Goal: Information Seeking & Learning: Learn about a topic

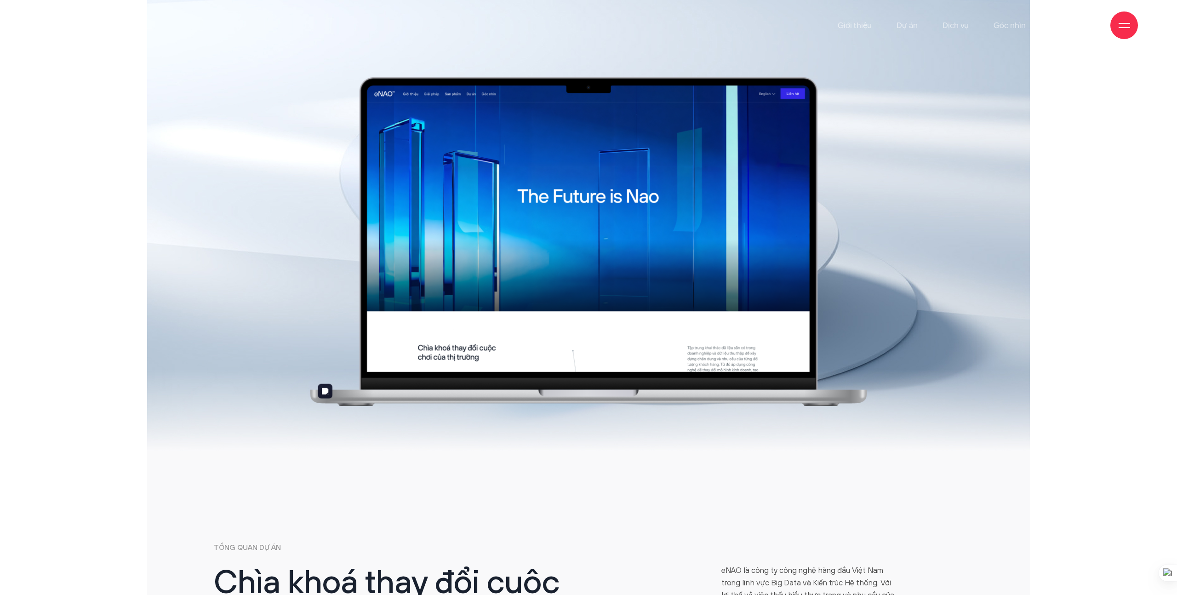
drag, startPoint x: 521, startPoint y: 154, endPoint x: 584, endPoint y: 414, distance: 267.8
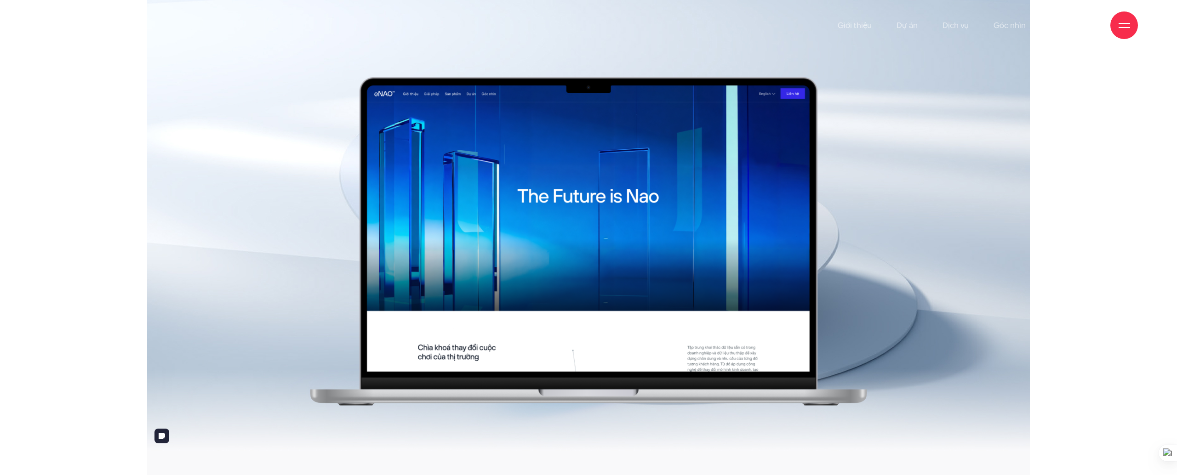
drag, startPoint x: 967, startPoint y: 138, endPoint x: 53, endPoint y: 472, distance: 973.6
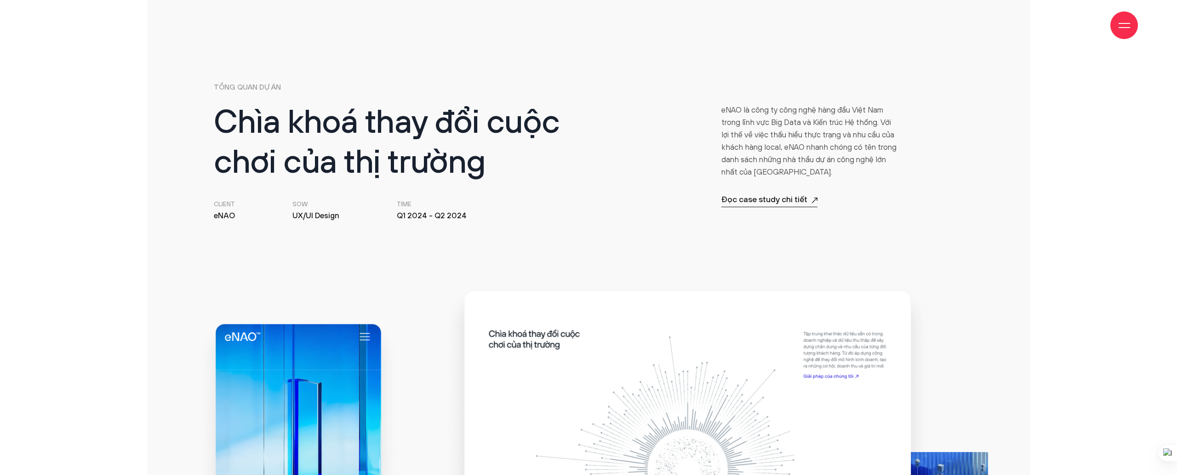
scroll to position [461, 0]
click at [229, 82] on p "TỔNG QUAN DỰ ÁN" at bounding box center [589, 86] width 750 height 11
click at [409, 146] on h2 "Chìa khoá thay đổi cuộc chơi của thị trường" at bounding box center [398, 144] width 369 height 80
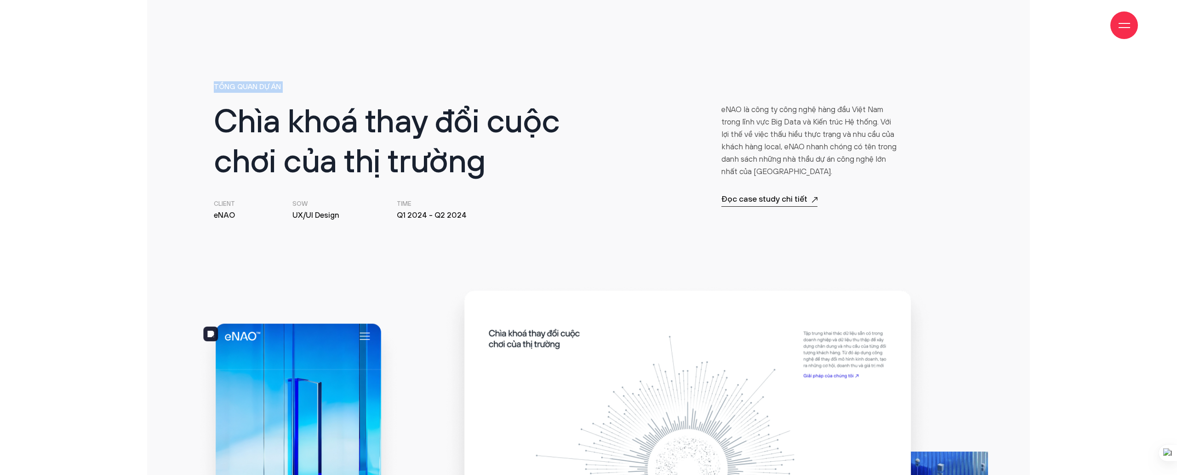
click at [409, 146] on h2 "Chìa khoá thay đổi cuộc chơi của thị trường" at bounding box center [398, 144] width 369 height 80
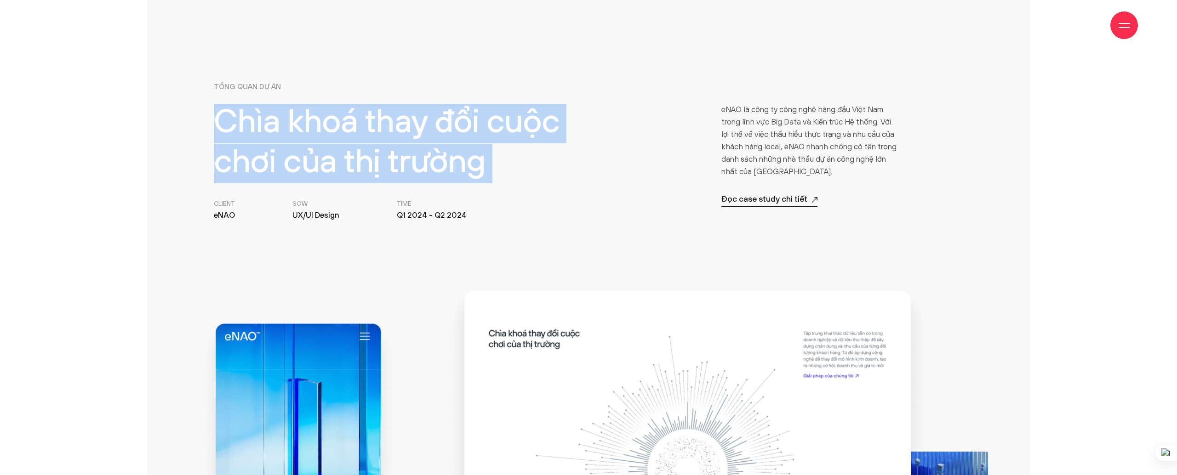
click at [409, 146] on h2 "Chìa khoá thay đổi cuộc chơi của thị trường" at bounding box center [398, 144] width 369 height 80
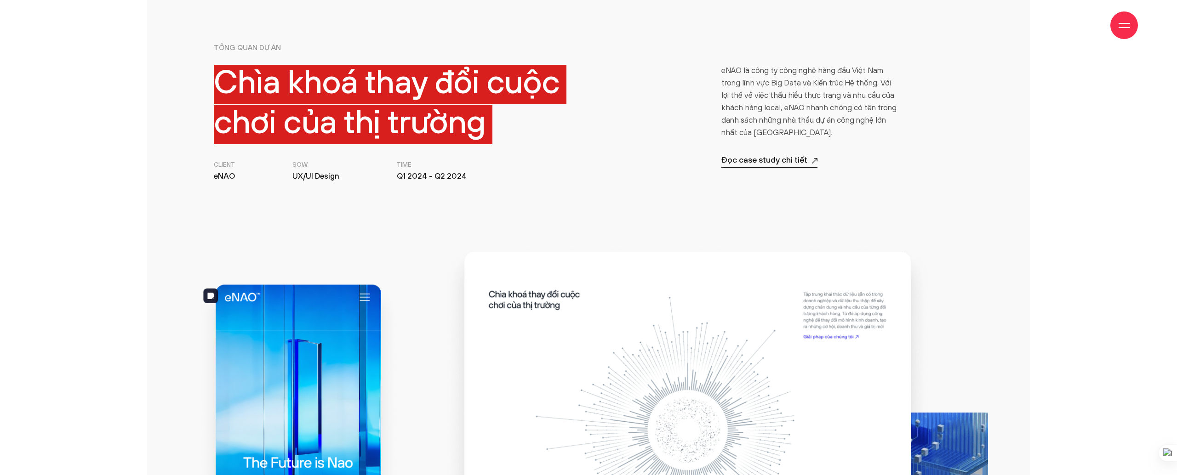
scroll to position [500, 0]
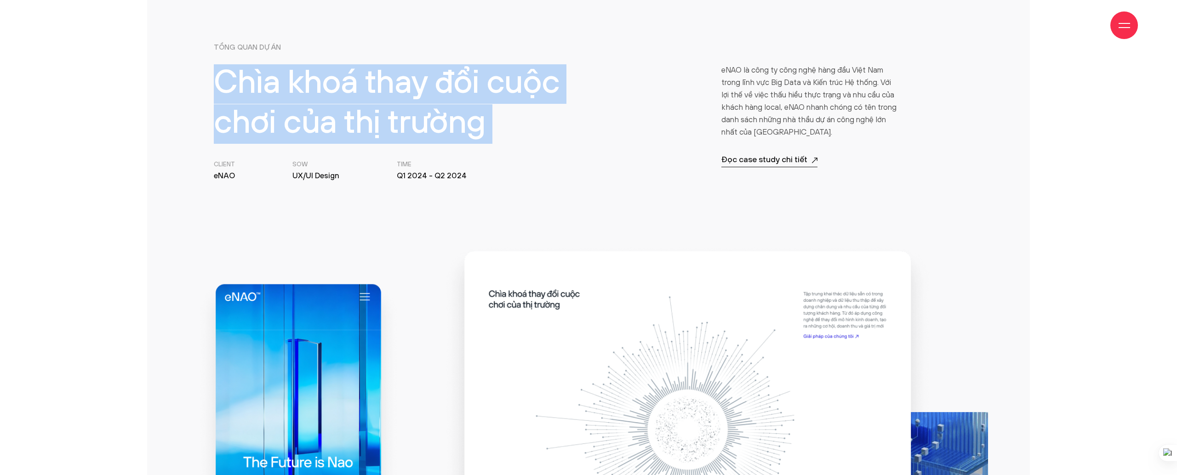
drag, startPoint x: 239, startPoint y: 178, endPoint x: 211, endPoint y: 160, distance: 32.9
click at [211, 160] on div "Chìa khoá thay đổi cuộc chơi của thị trường Client [GEOGRAPHIC_DATA] SOW UX/UI …" at bounding box center [398, 123] width 381 height 118
copy li "Client eNAO"
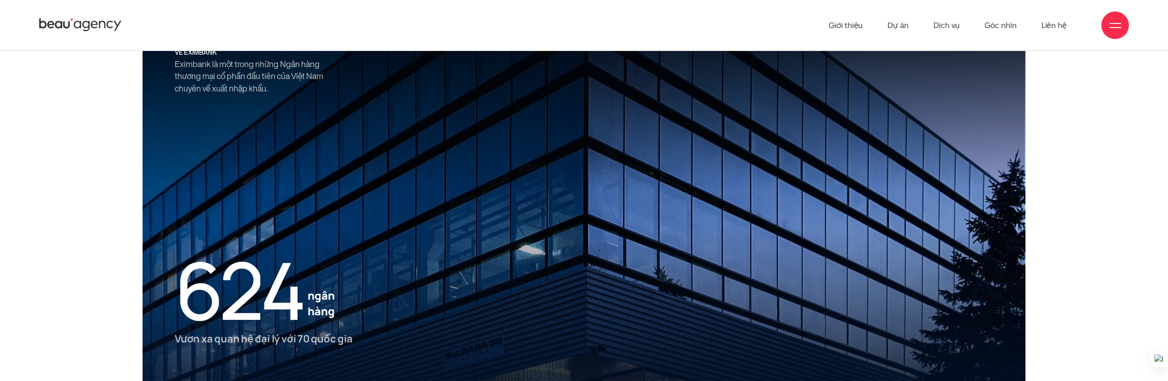
scroll to position [1947, 0]
